Goal: Navigation & Orientation: Find specific page/section

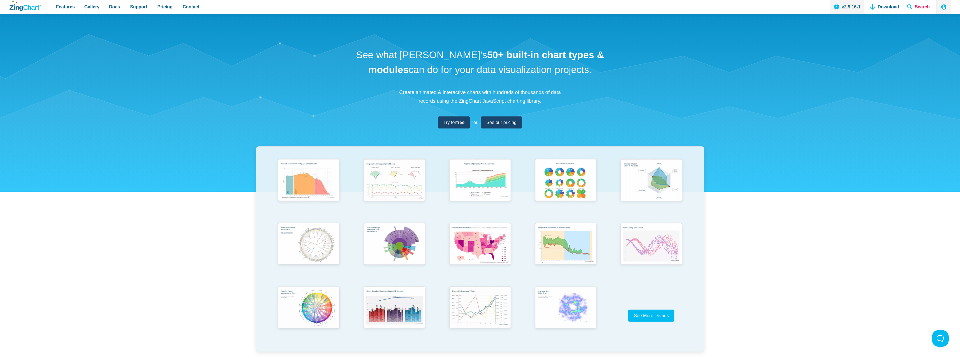
click at [913, 6] on span "Search" at bounding box center [917, 7] width 27 height 14
drag, startPoint x: 126, startPoint y: 6, endPoint x: 120, endPoint y: 6, distance: 6.2
click at [128, 6] on link "Support" at bounding box center [139, 7] width 22 height 14
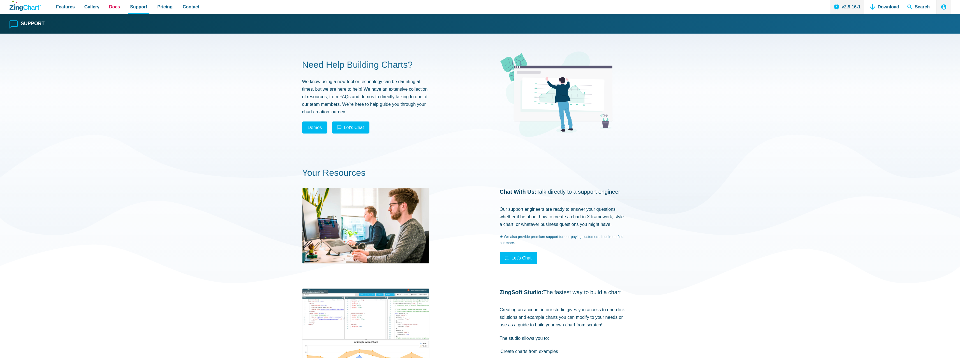
click at [111, 6] on span "Docs" at bounding box center [114, 7] width 11 height 8
